Goal: Transaction & Acquisition: Register for event/course

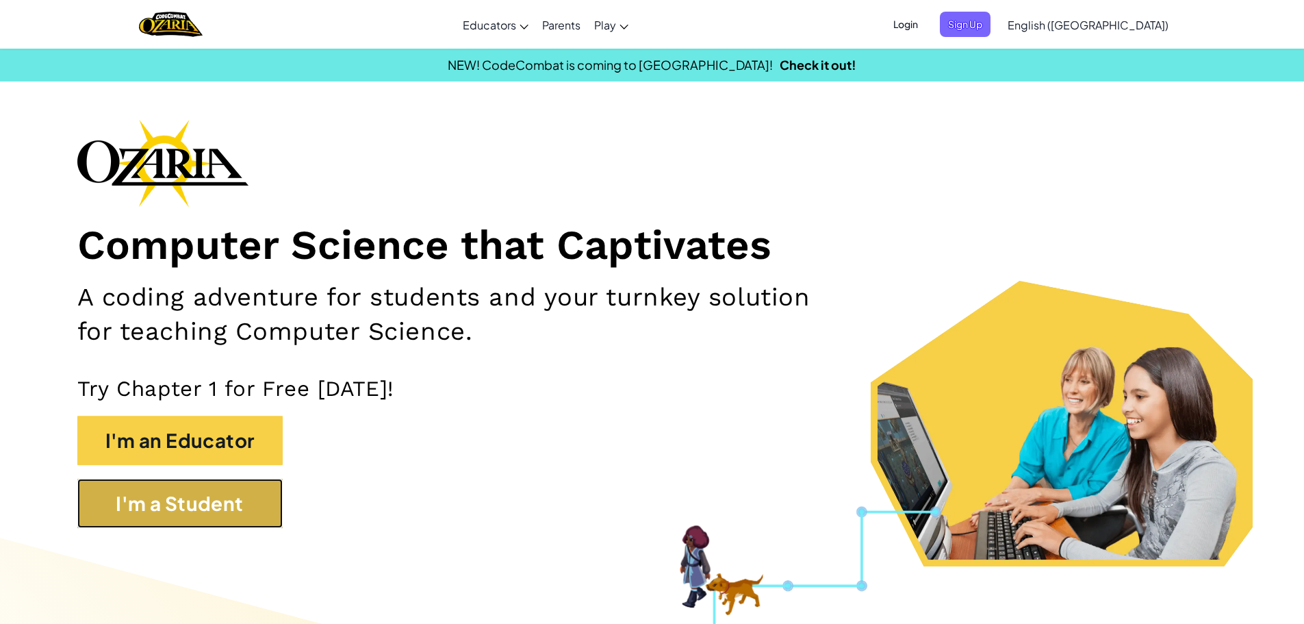
click at [105, 509] on button "I'm a Student" at bounding box center [179, 502] width 205 height 49
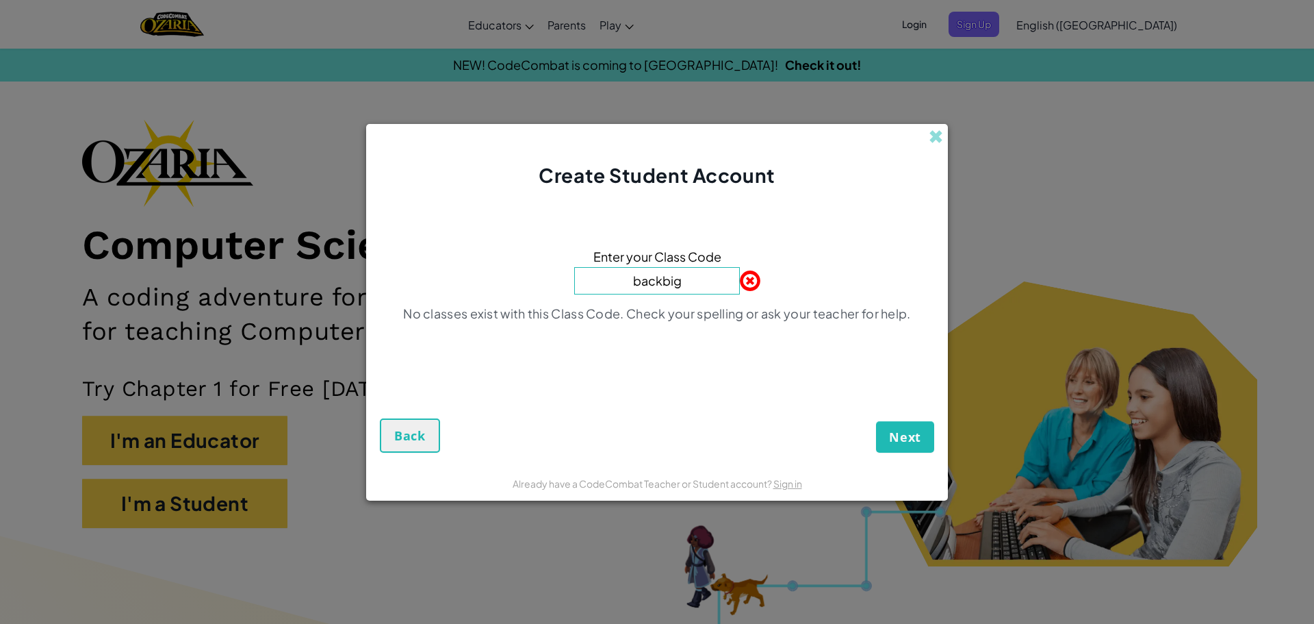
type input "backbigboat"
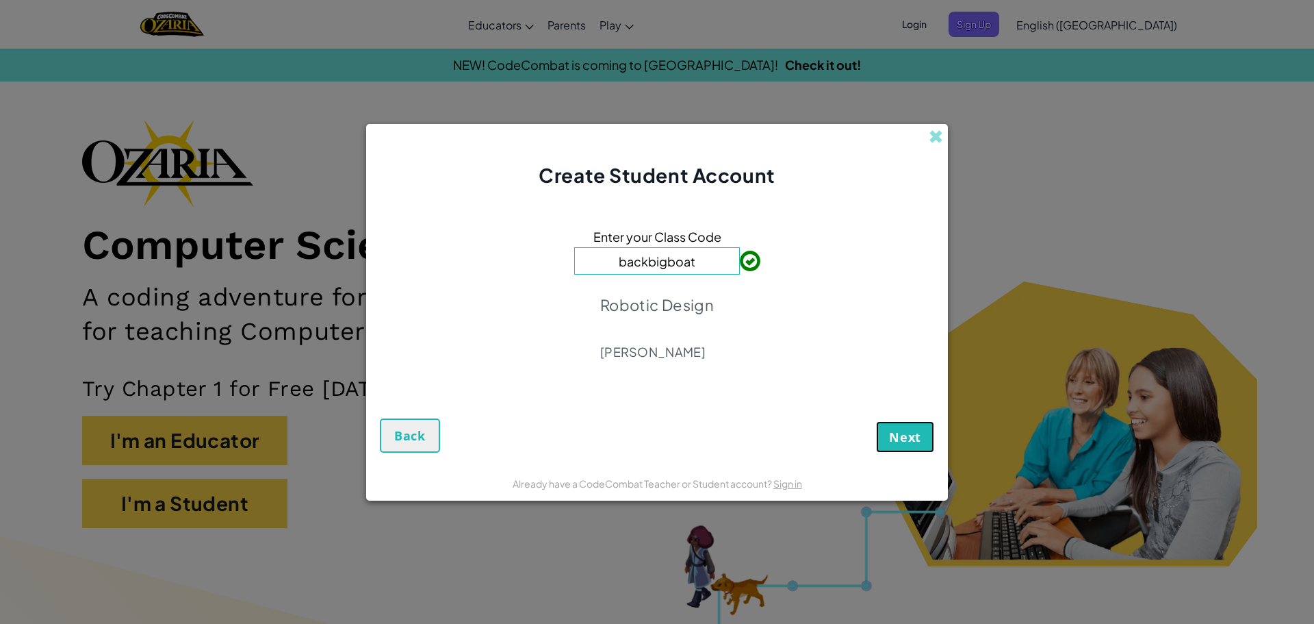
click at [914, 435] on span "Next" at bounding box center [905, 436] width 32 height 16
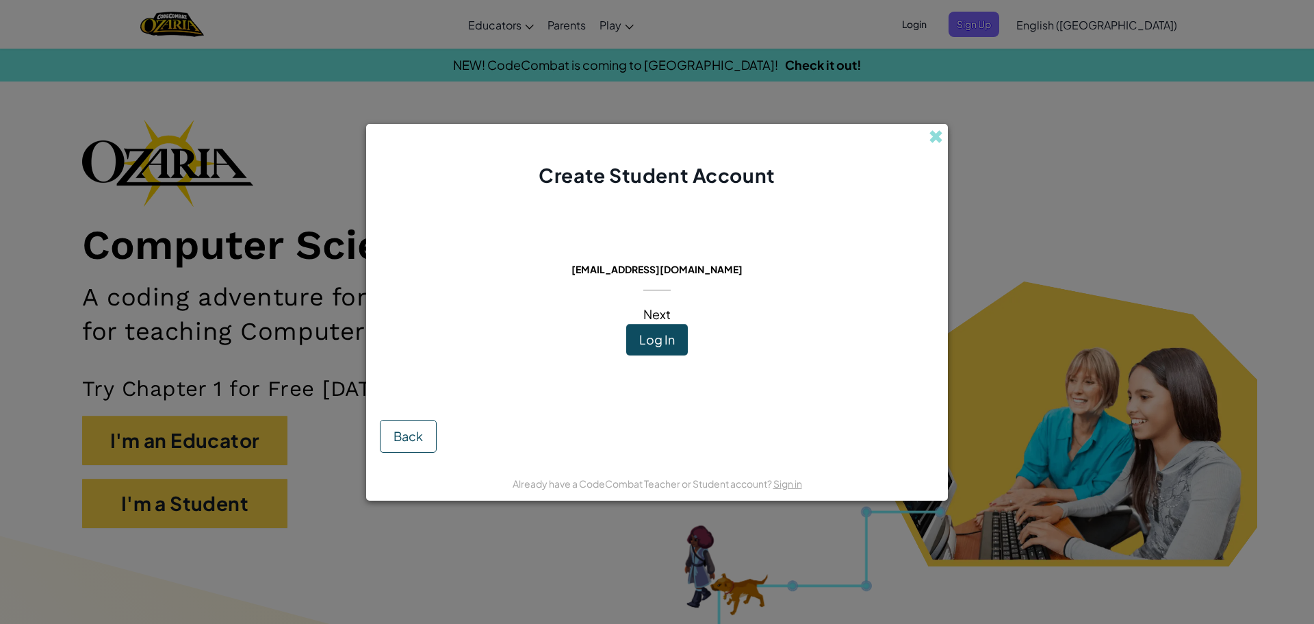
click at [661, 335] on span "Log In" at bounding box center [657, 339] width 36 height 16
